Goal: Transaction & Acquisition: Purchase product/service

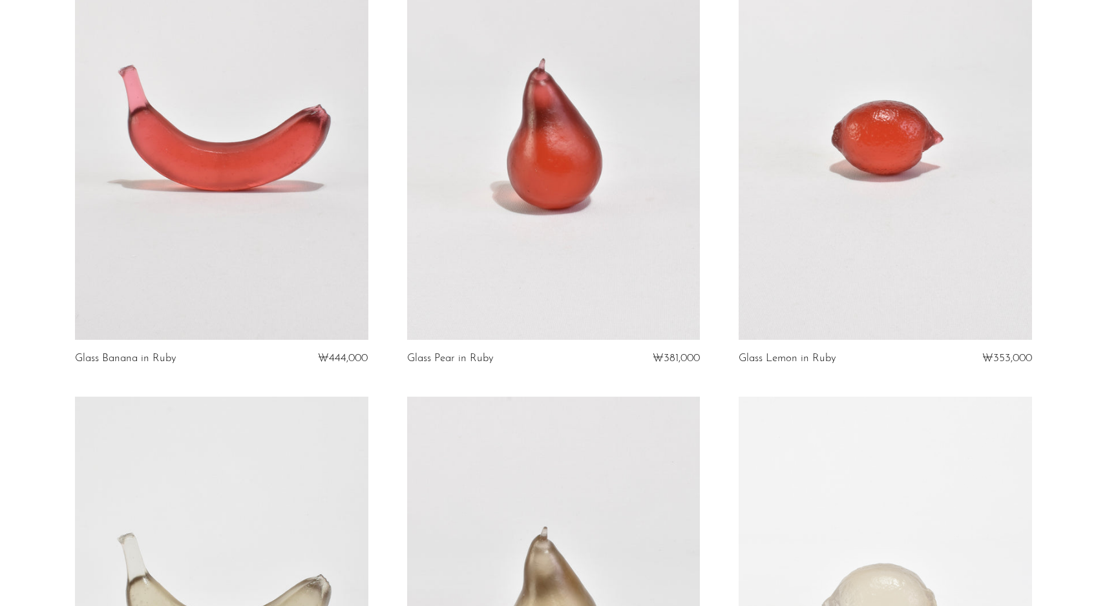
scroll to position [278, 0]
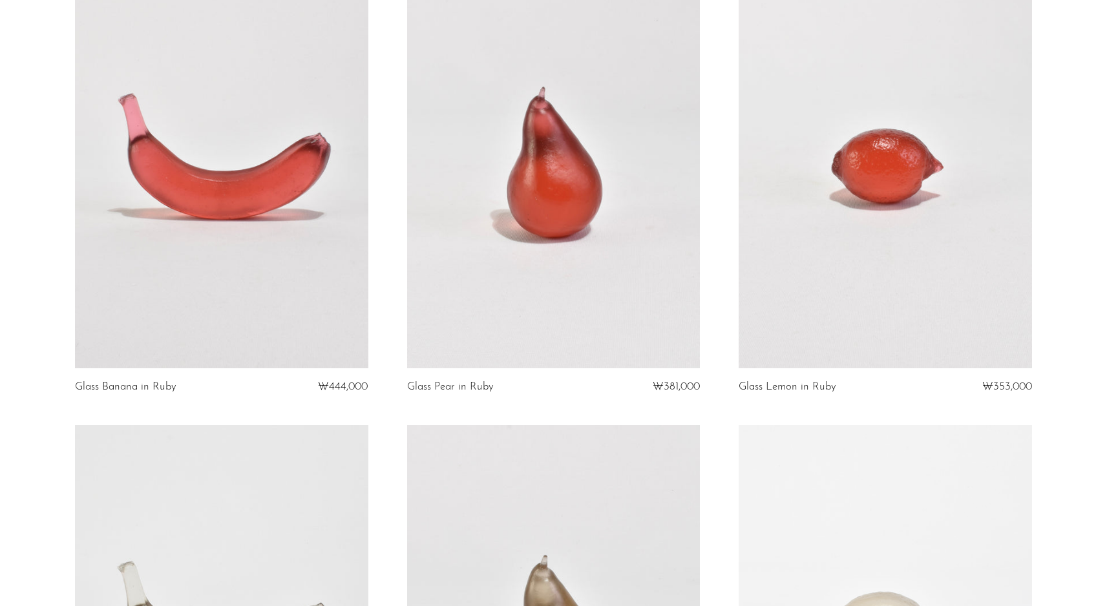
click at [198, 189] on link at bounding box center [221, 163] width 293 height 410
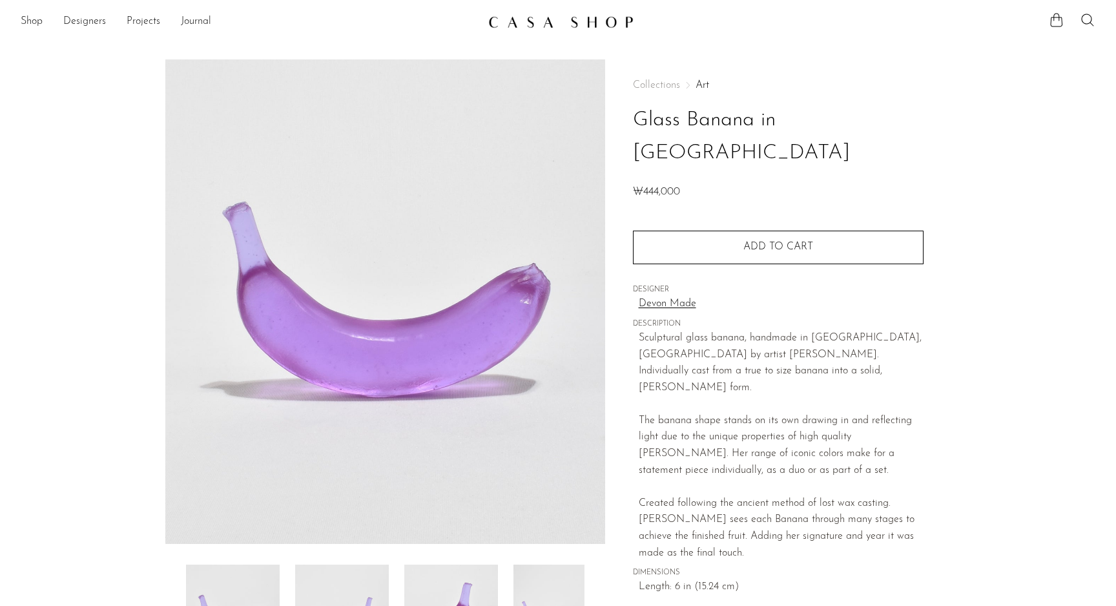
scroll to position [235, 0]
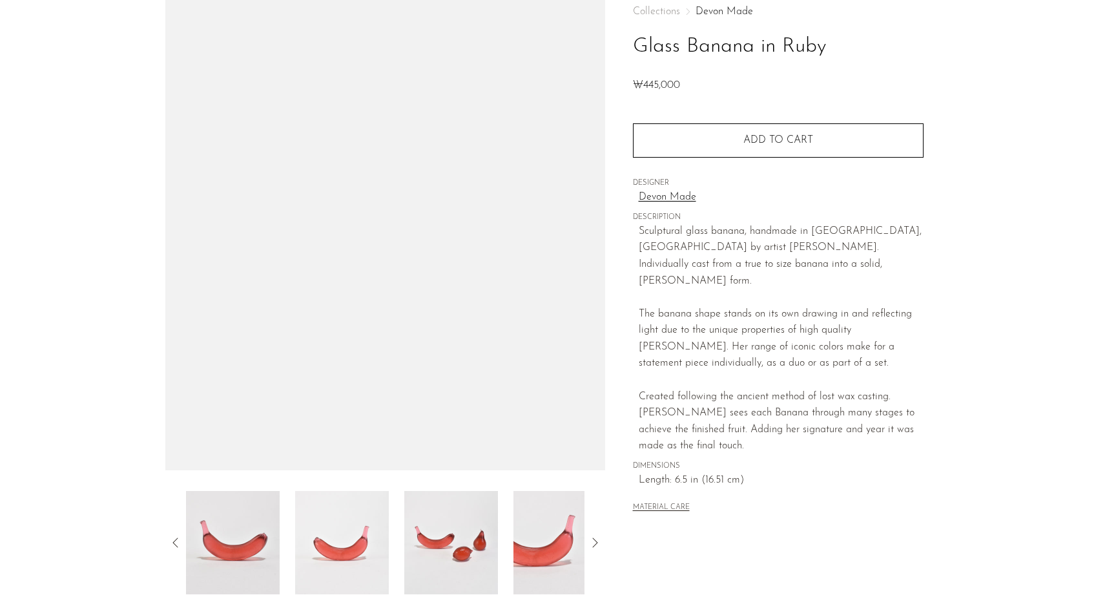
scroll to position [179, 0]
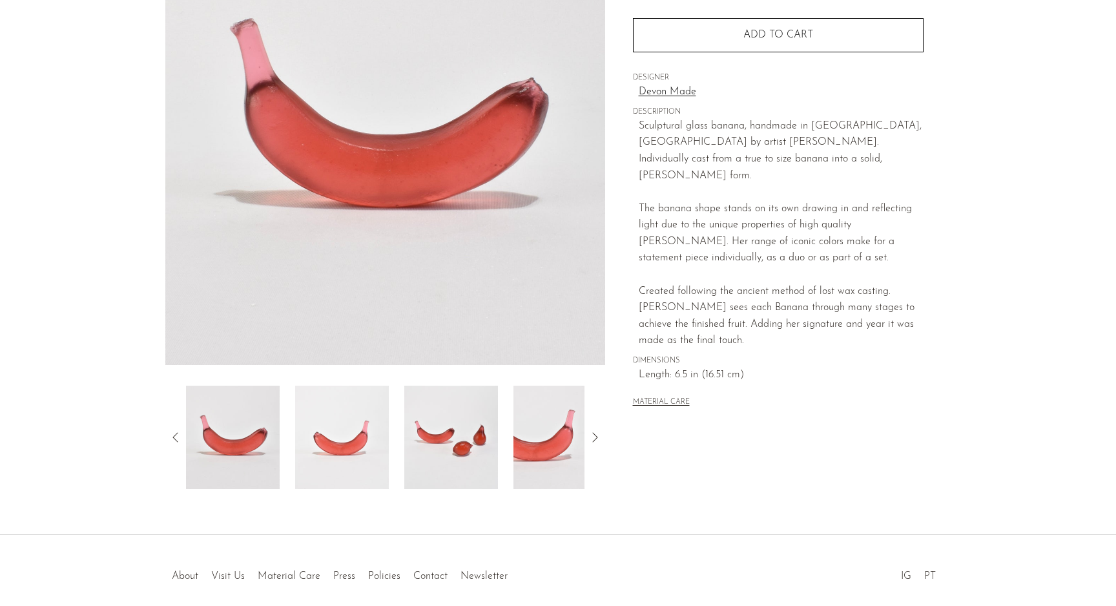
click at [341, 427] on img at bounding box center [342, 437] width 94 height 103
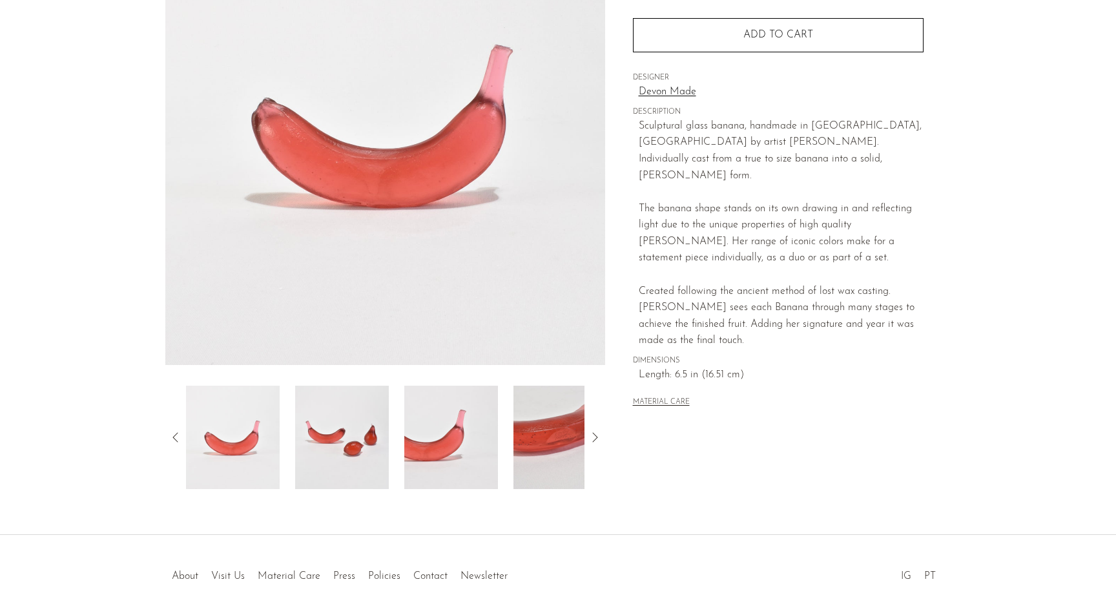
click at [232, 450] on img at bounding box center [233, 437] width 94 height 103
click at [173, 437] on icon at bounding box center [176, 438] width 16 height 16
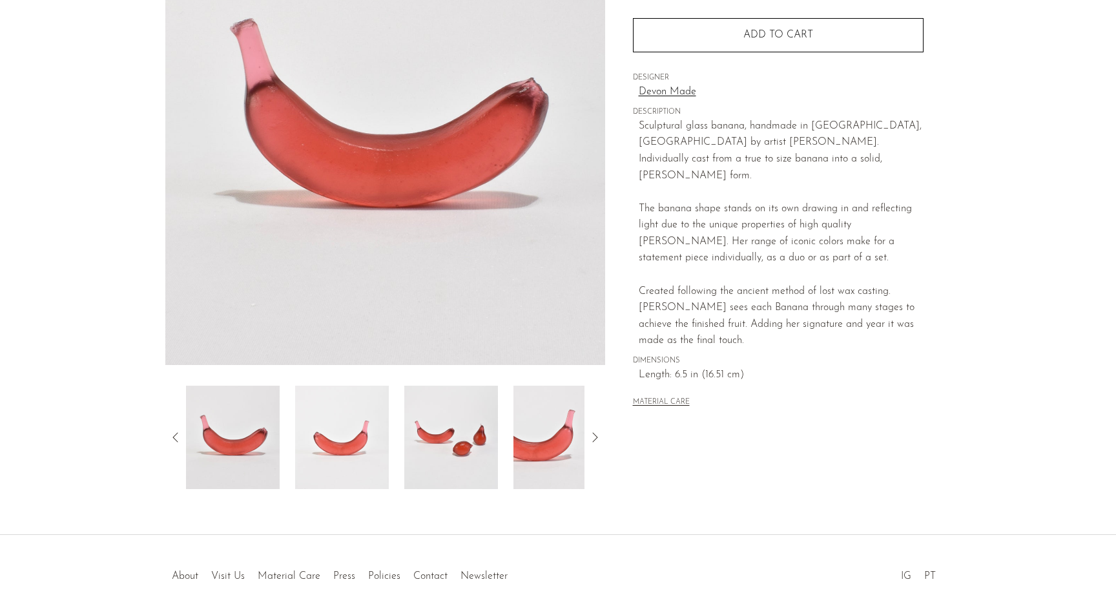
drag, startPoint x: 973, startPoint y: 246, endPoint x: 987, endPoint y: 158, distance: 89.0
click at [974, 238] on section "Glass Banana in Ruby ₩445,000" at bounding box center [558, 184] width 1116 height 609
